Goal: Information Seeking & Learning: Check status

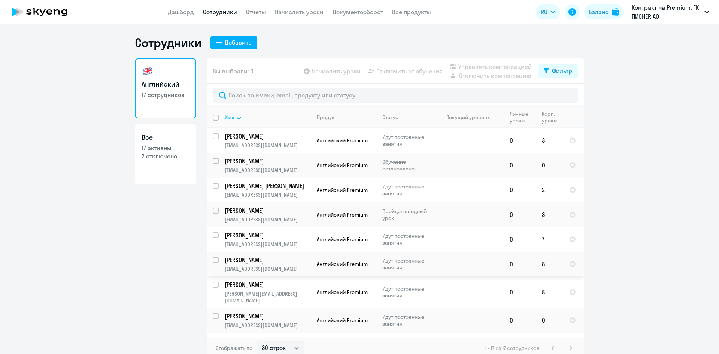
select select "30"
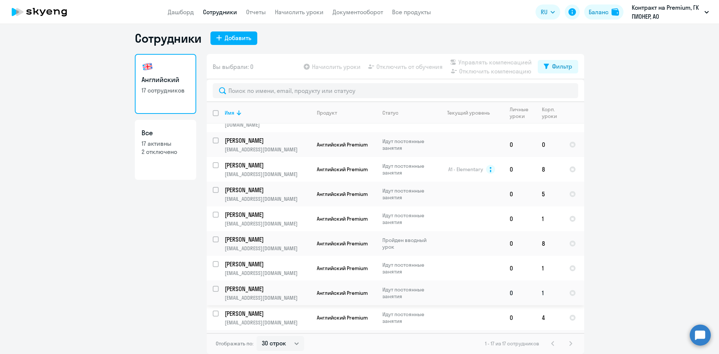
scroll to position [136, 0]
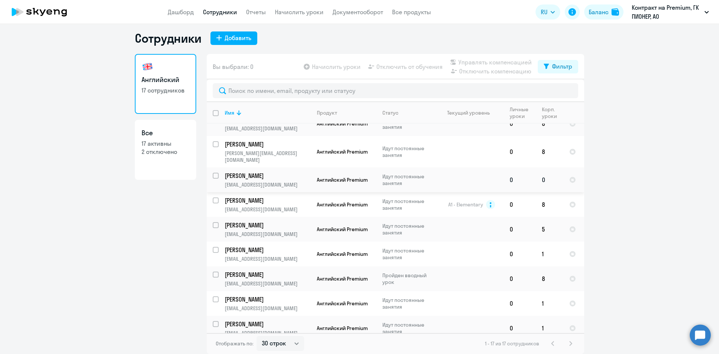
click at [262, 172] on p "[PERSON_NAME]" at bounding box center [267, 176] width 85 height 8
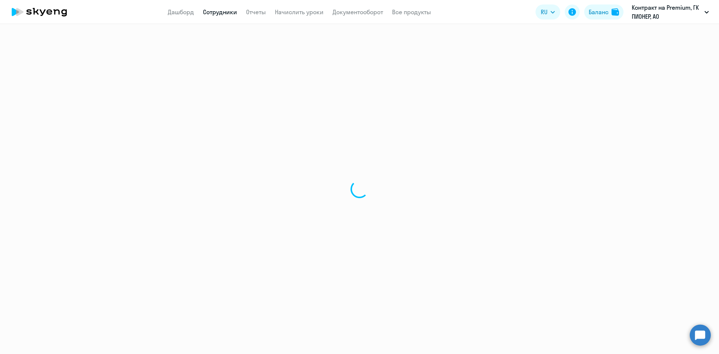
select select "english"
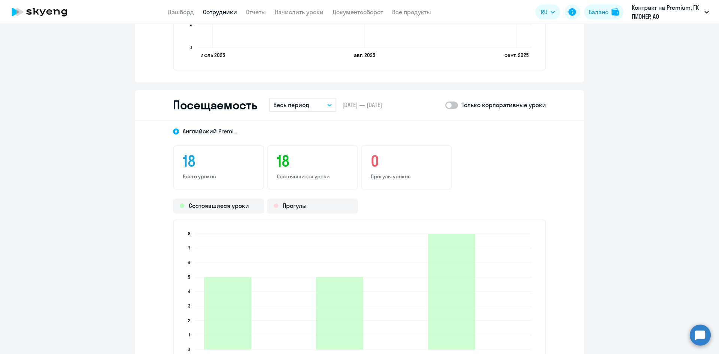
scroll to position [786, 0]
click at [323, 119] on div "Посещаемость Весь период – [DATE] — [DATE] Только корпоративные уроки" at bounding box center [359, 106] width 449 height 31
click at [318, 113] on div "Посещаемость Весь период – [DATE] — [DATE] Только корпоративные уроки" at bounding box center [359, 106] width 449 height 31
click at [317, 111] on button "Весь период" at bounding box center [302, 105] width 67 height 14
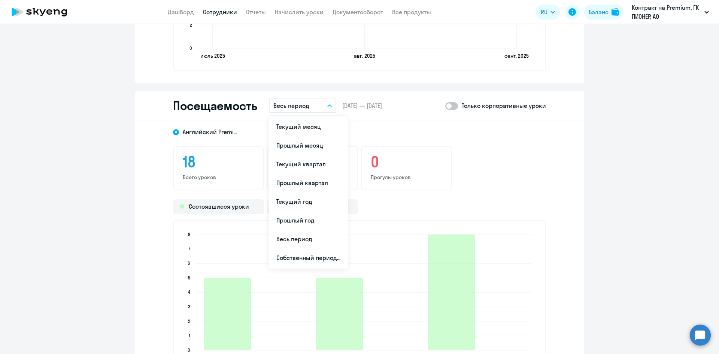
click at [317, 111] on button "Весь период" at bounding box center [302, 105] width 67 height 14
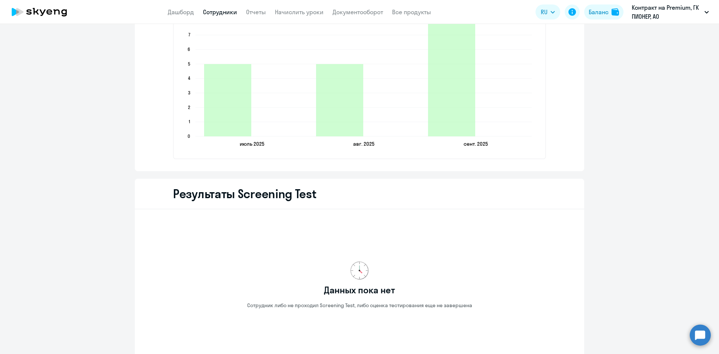
scroll to position [843, 0]
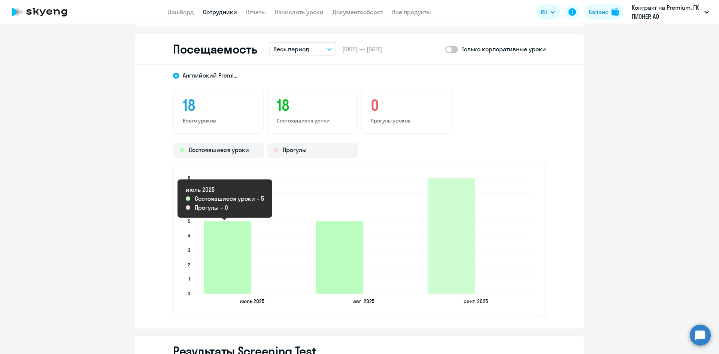
click at [228, 272] on icon "2025-07-28T21:00:00.000Z Состоявшиеся уроки 5" at bounding box center [227, 257] width 47 height 72
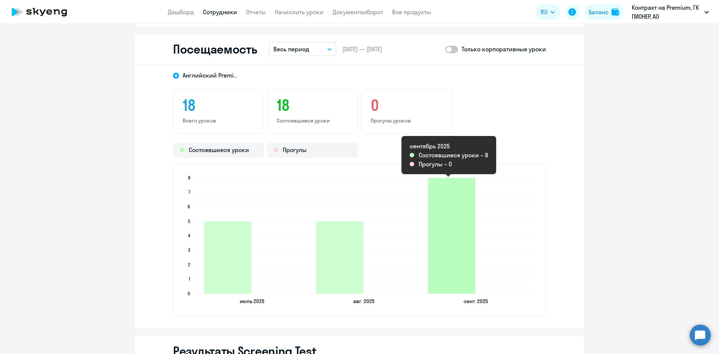
click at [458, 186] on icon "2025-09-22T21:00:00.000Z Состоявшиеся уроки 8" at bounding box center [451, 236] width 47 height 116
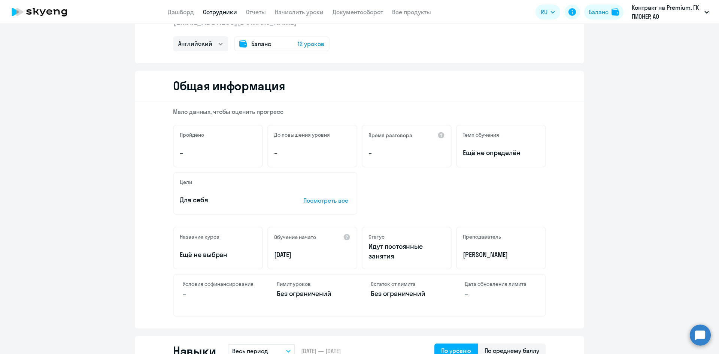
scroll to position [0, 0]
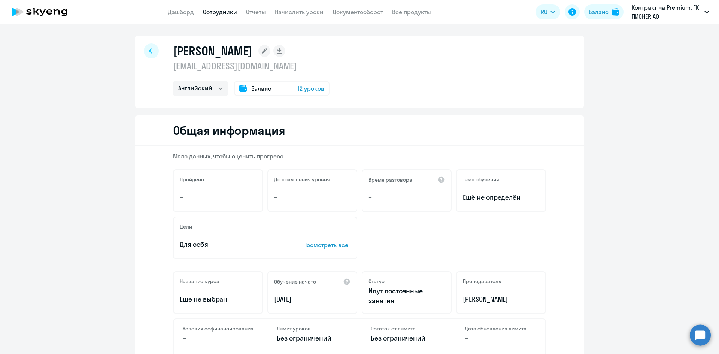
click at [232, 17] on app-header "Дашборд Сотрудники Отчеты Начислить уроки Документооборот Все продукты Дашборд …" at bounding box center [359, 12] width 719 height 24
click at [231, 14] on link "Сотрудники" at bounding box center [220, 11] width 34 height 7
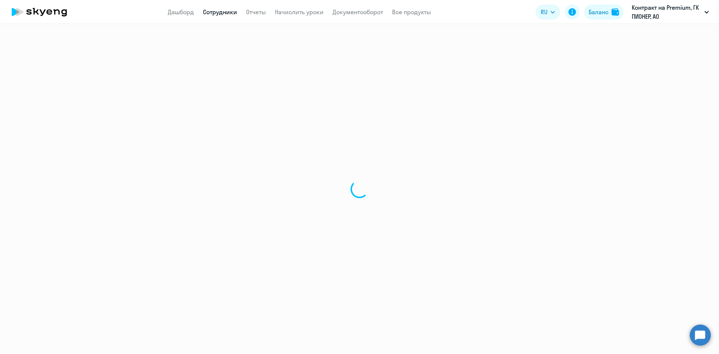
select select "30"
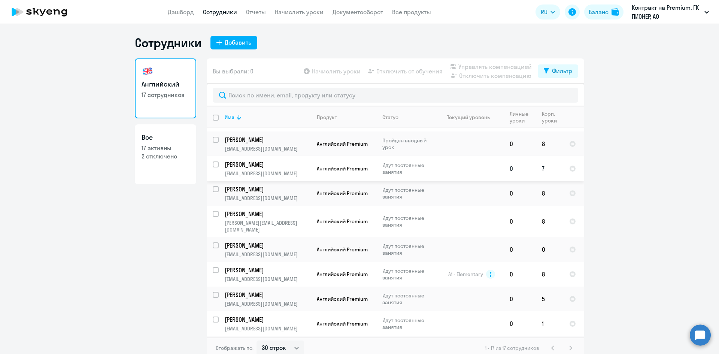
scroll to position [75, 0]
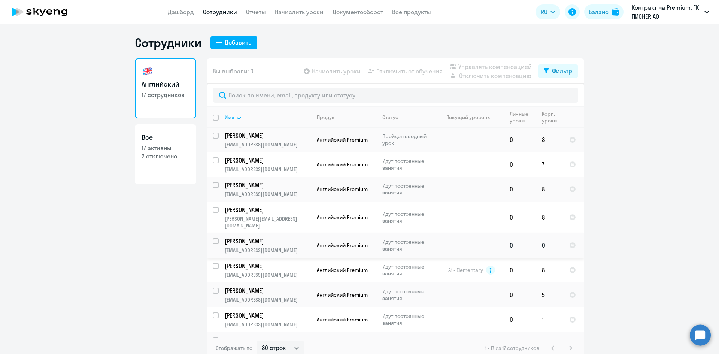
click at [245, 237] on p "[PERSON_NAME]" at bounding box center [267, 241] width 85 height 8
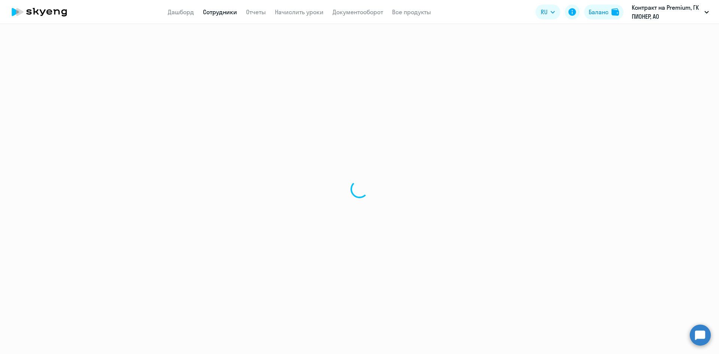
select select "english"
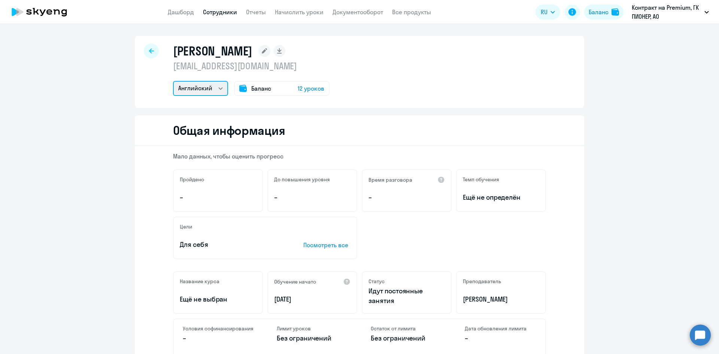
click at [208, 88] on select "Английский" at bounding box center [200, 88] width 55 height 15
click at [208, 90] on select "Английский" at bounding box center [200, 88] width 55 height 15
click at [302, 90] on span "12 уроков" at bounding box center [311, 88] width 27 height 9
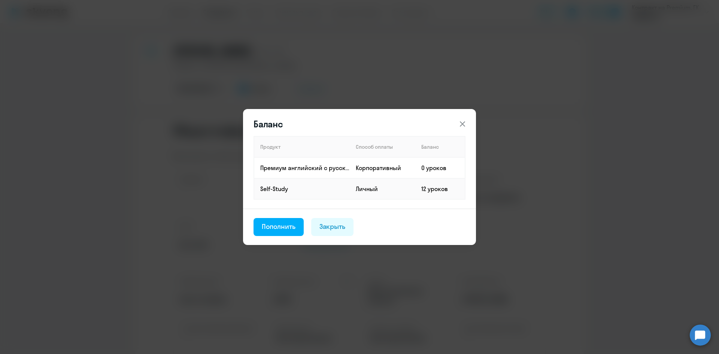
click at [463, 124] on icon at bounding box center [462, 123] width 5 height 5
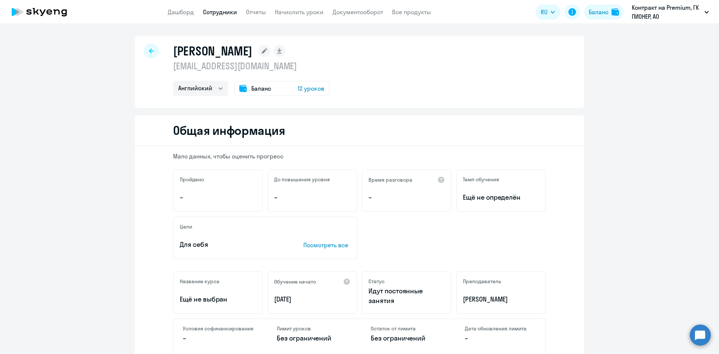
click at [383, 100] on div "[PERSON_NAME] [PERSON_NAME][EMAIL_ADDRESS][DOMAIN_NAME] [PERSON_NAME] Баланс 12…" at bounding box center [359, 72] width 449 height 72
click at [368, 94] on div "[PERSON_NAME] [PERSON_NAME][EMAIL_ADDRESS][DOMAIN_NAME] [PERSON_NAME] Баланс 12…" at bounding box center [359, 72] width 449 height 72
click at [306, 90] on span "12 уроков" at bounding box center [311, 88] width 27 height 9
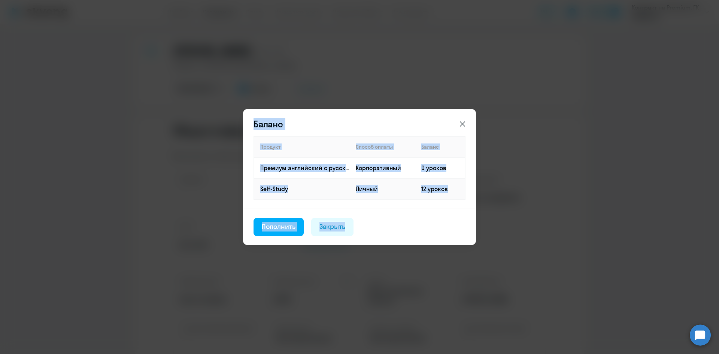
drag, startPoint x: 218, startPoint y: 73, endPoint x: 424, endPoint y: 239, distance: 264.5
click at [424, 239] on div "Баланс Продукт Способ оплаты Баланс Премиум [DEMOGRAPHIC_DATA] с русскоговорящи…" at bounding box center [359, 177] width 719 height 354
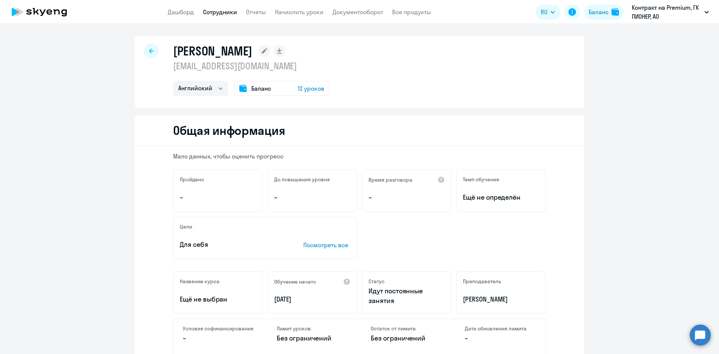
click at [184, 9] on link "Дашборд" at bounding box center [181, 11] width 26 height 7
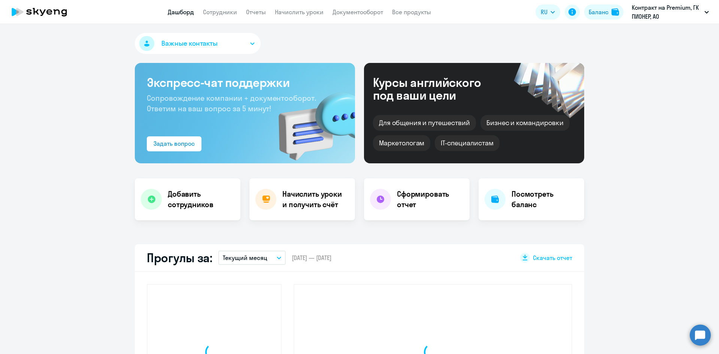
select select "30"
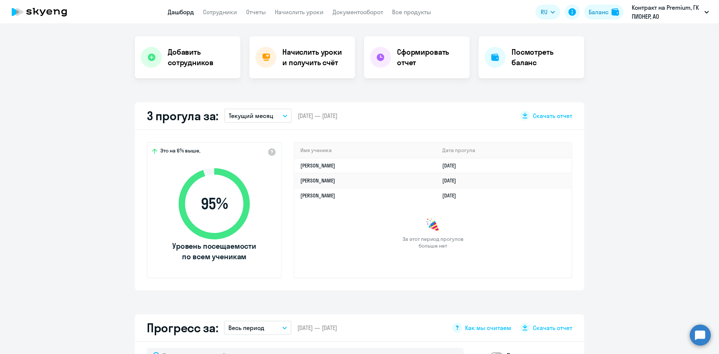
scroll to position [37, 0]
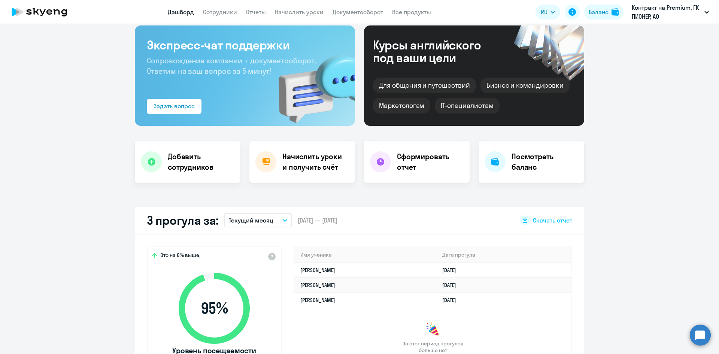
drag, startPoint x: 631, startPoint y: 193, endPoint x: 519, endPoint y: 257, distance: 128.8
click at [631, 193] on div "Важные контакты Экспресс-чат поддержки Сопровождение компании + документооборот…" at bounding box center [359, 189] width 719 height 330
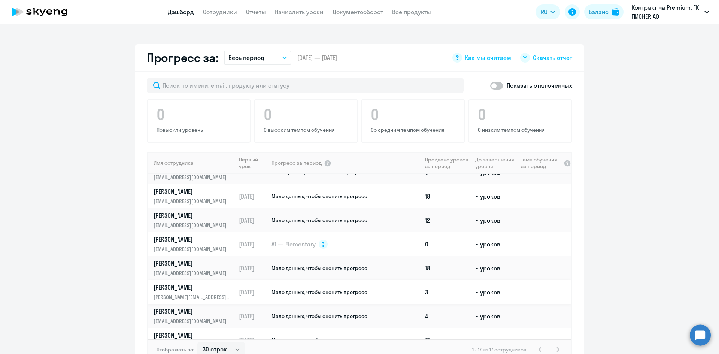
scroll to position [150, 0]
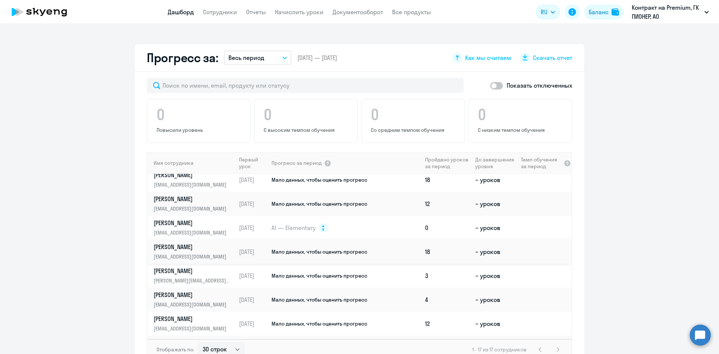
click at [194, 248] on p "[PERSON_NAME]" at bounding box center [192, 247] width 77 height 8
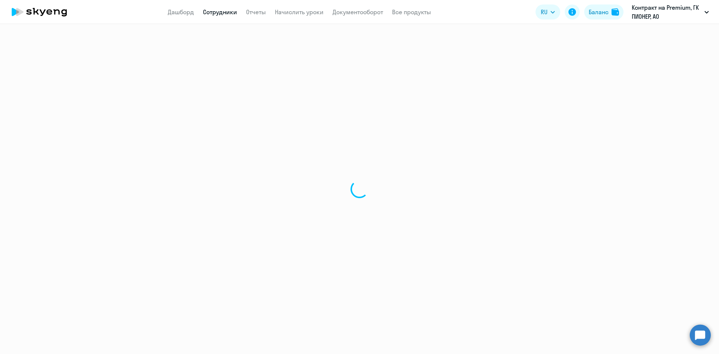
select select "english"
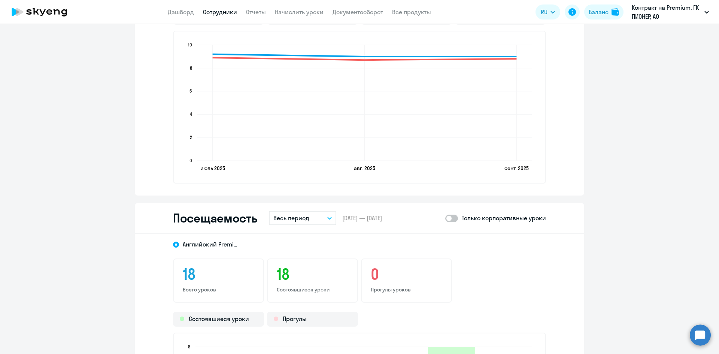
scroll to position [711, 0]
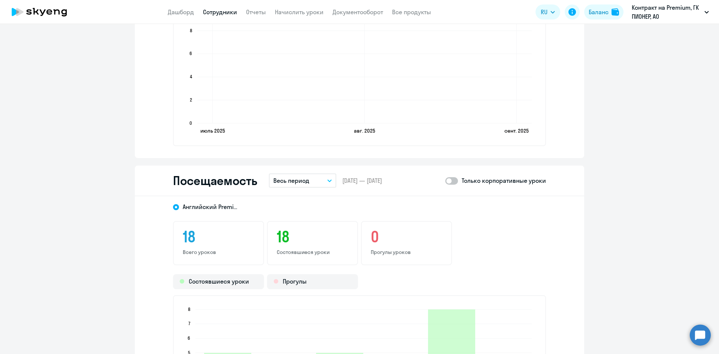
click at [197, 242] on h3 "18" at bounding box center [219, 237] width 72 height 18
click at [189, 236] on h3 "18" at bounding box center [219, 237] width 72 height 18
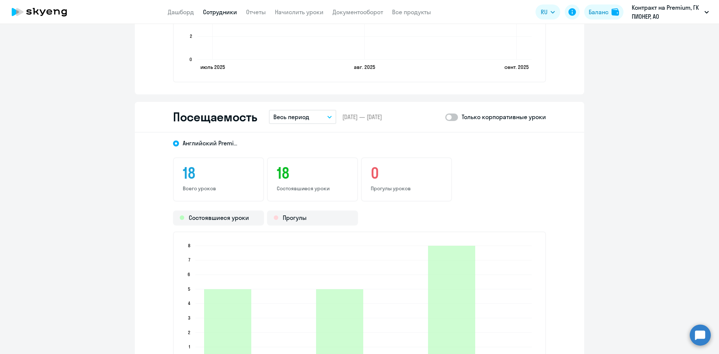
scroll to position [824, 0]
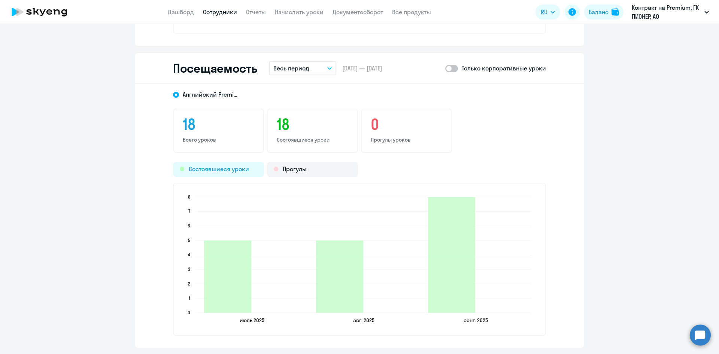
click at [231, 167] on div "Состоявшиеся уроки" at bounding box center [218, 169] width 91 height 15
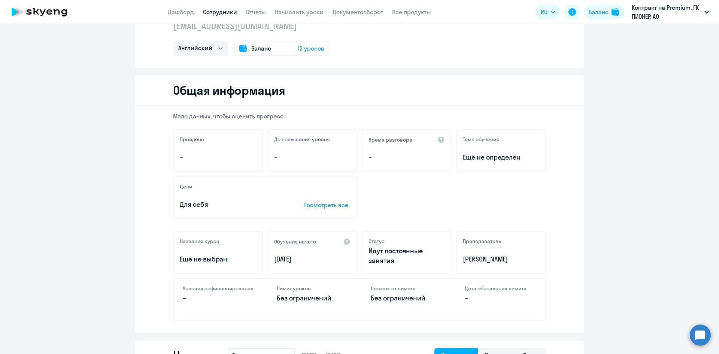
scroll to position [0, 0]
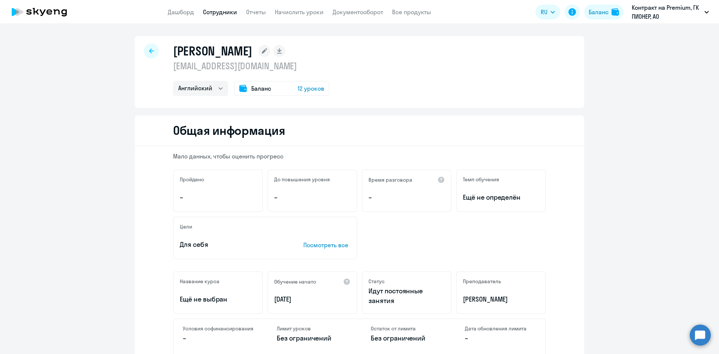
drag, startPoint x: 664, startPoint y: 205, endPoint x: 656, endPoint y: 201, distance: 8.7
